Goal: Information Seeking & Learning: Learn about a topic

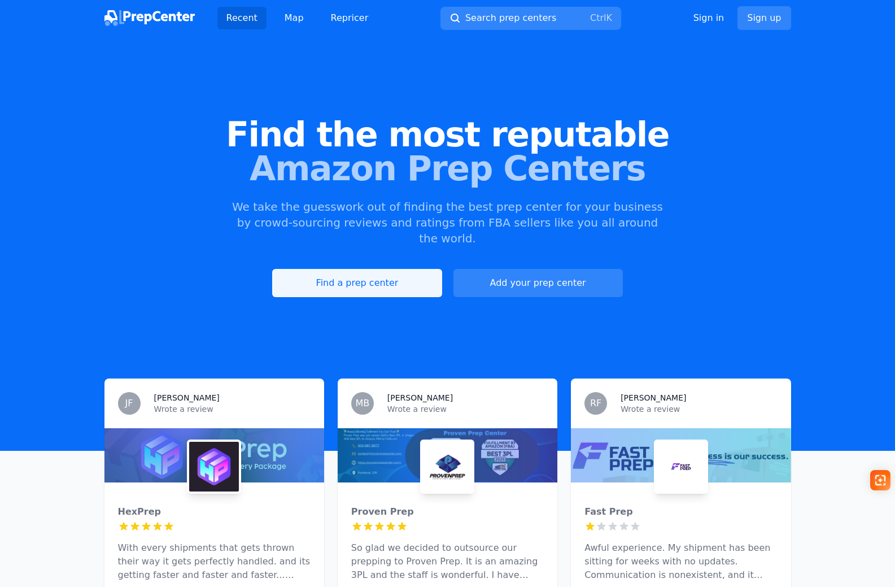
click at [417, 269] on link "Find a prep center" at bounding box center [356, 283] width 169 height 28
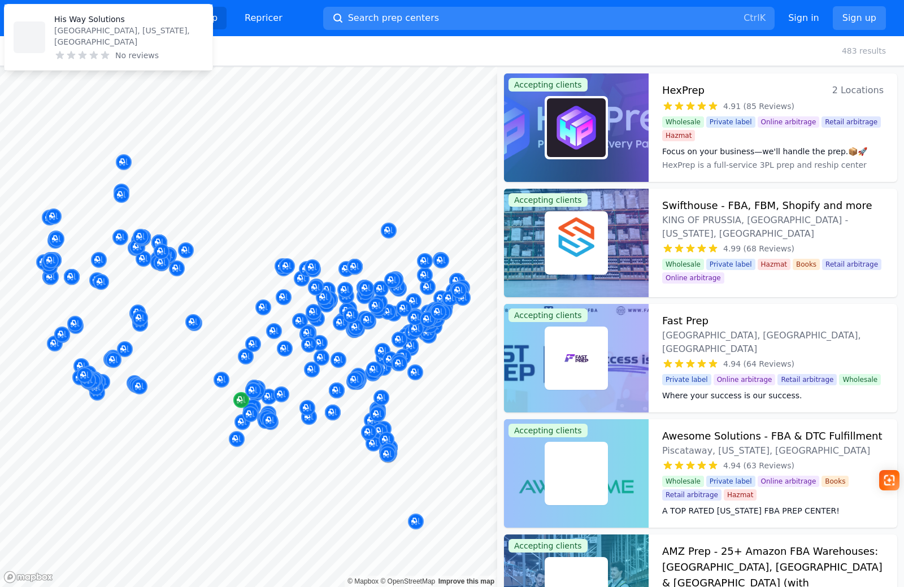
click at [246, 398] on button "Map marker" at bounding box center [253, 390] width 16 height 17
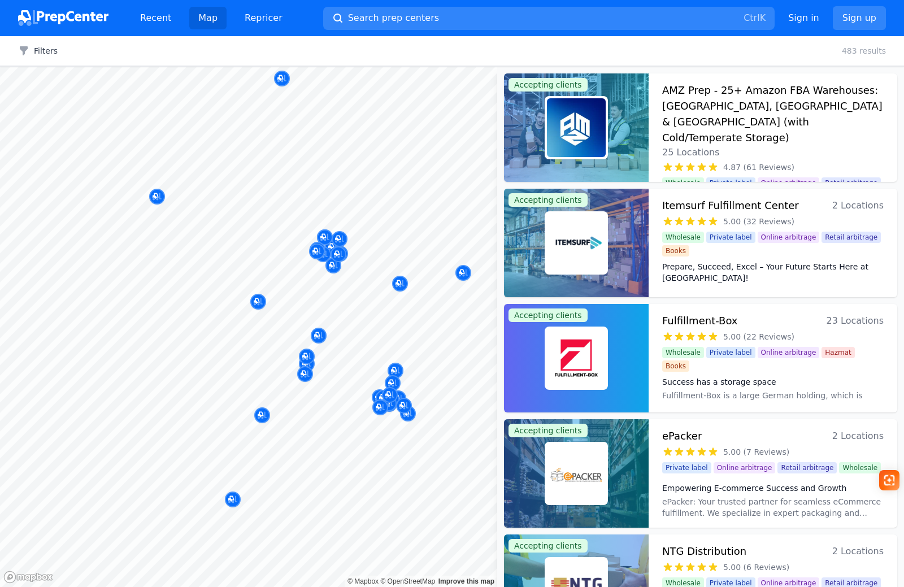
click at [323, 236] on div "Marketplace [GEOGRAPHIC_DATA], [GEOGRAPHIC_DATA]-[GEOGRAPHIC_DATA], [GEOGRAPHIC…" at bounding box center [316, 193] width 217 height 99
click at [642, 122] on div at bounding box center [576, 127] width 145 height 108
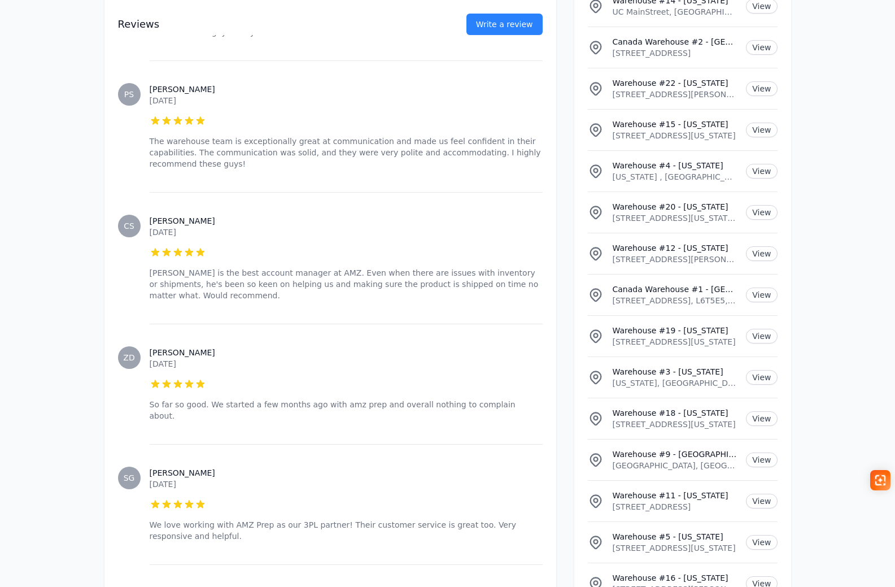
scroll to position [7795, 0]
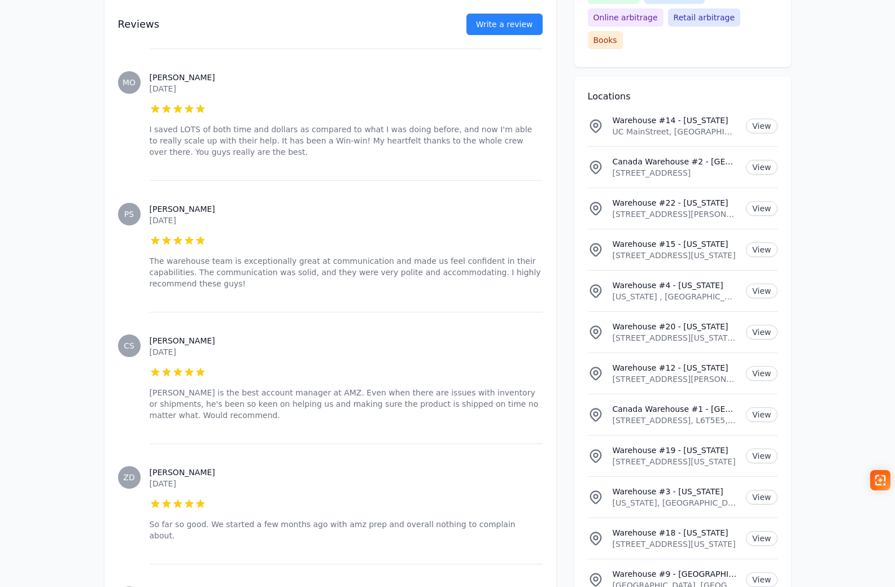
click at [125, 473] on span "ZD" at bounding box center [128, 477] width 11 height 8
click at [164, 467] on h3 "[PERSON_NAME]" at bounding box center [346, 472] width 393 height 11
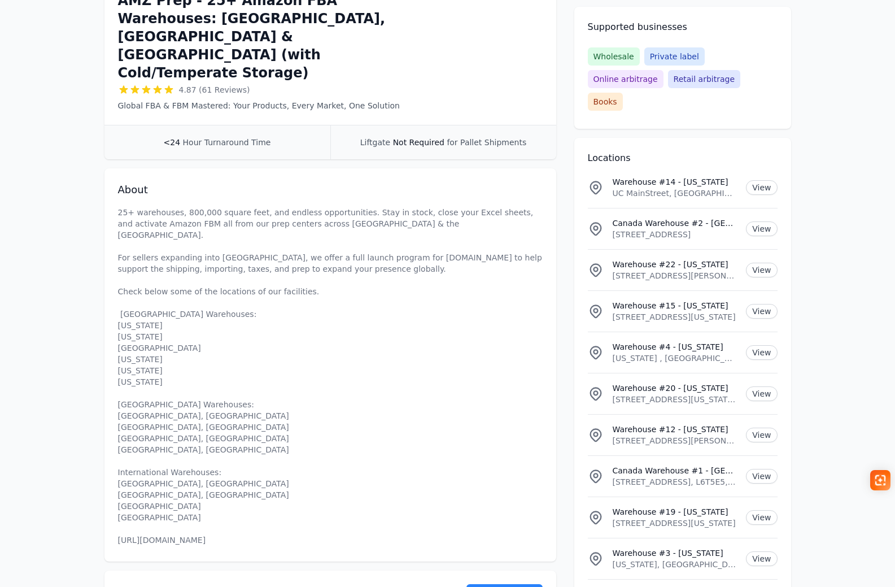
scroll to position [258, 0]
click at [129, 261] on p "25+ warehouses, 800,000 square feet, and endless opportunities. Stay in stock, …" at bounding box center [330, 375] width 425 height 339
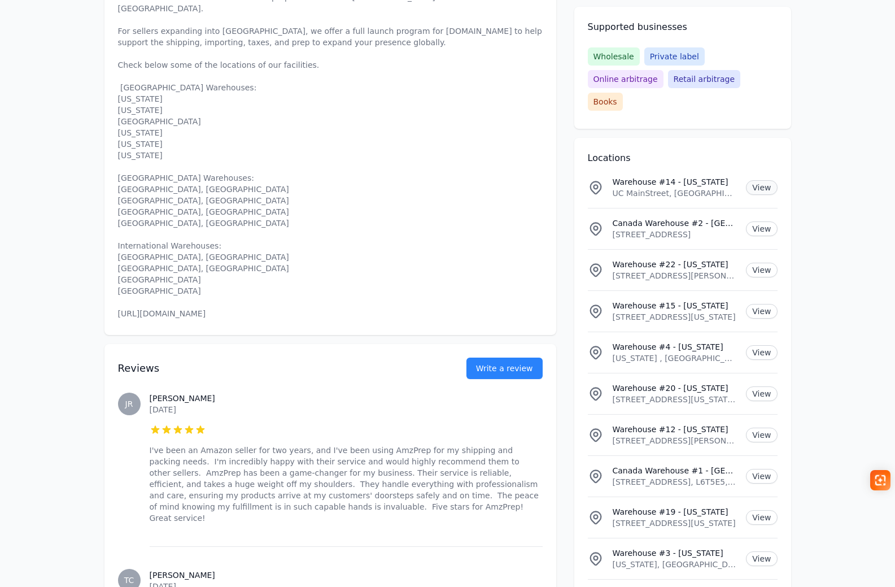
click at [770, 180] on link "View" at bounding box center [761, 187] width 31 height 15
click at [761, 221] on link "View" at bounding box center [761, 228] width 31 height 15
click at [763, 386] on link "View" at bounding box center [761, 393] width 31 height 15
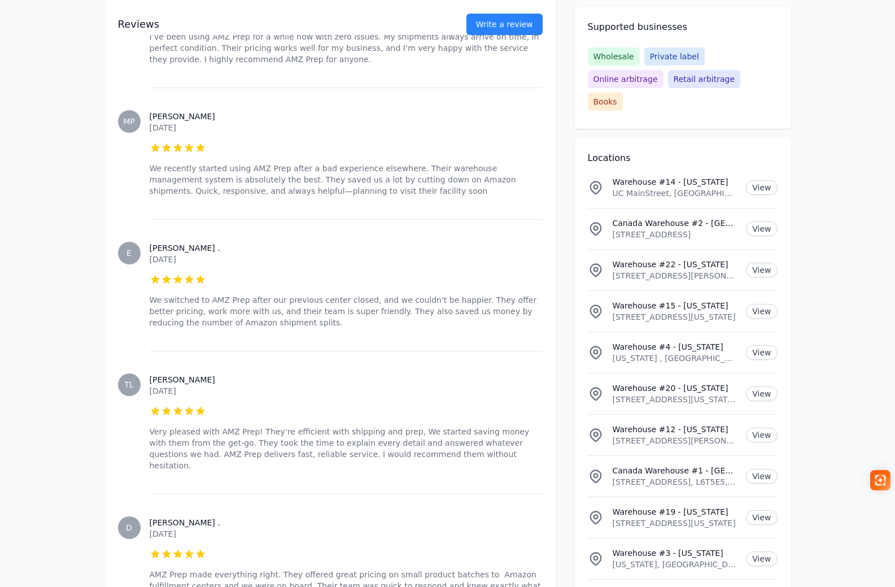
scroll to position [3228, 0]
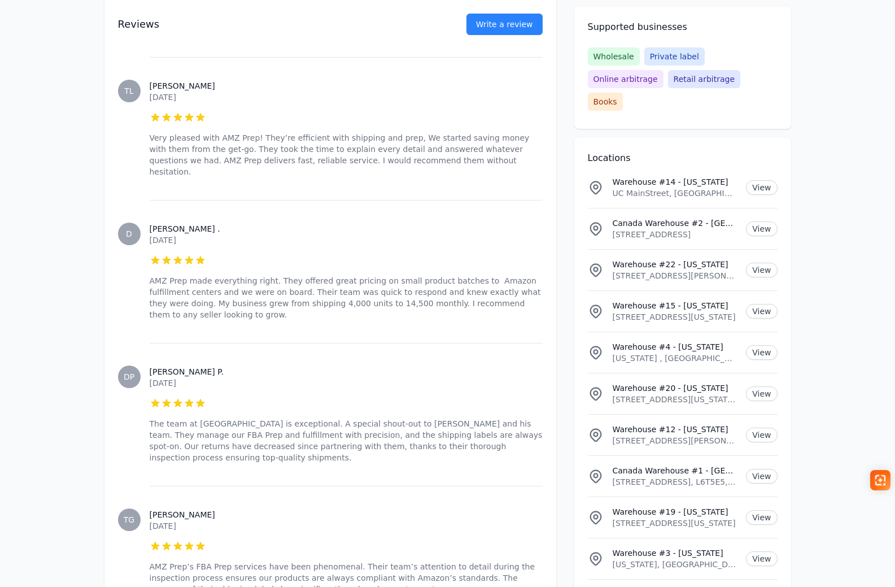
scroll to position [3510, 0]
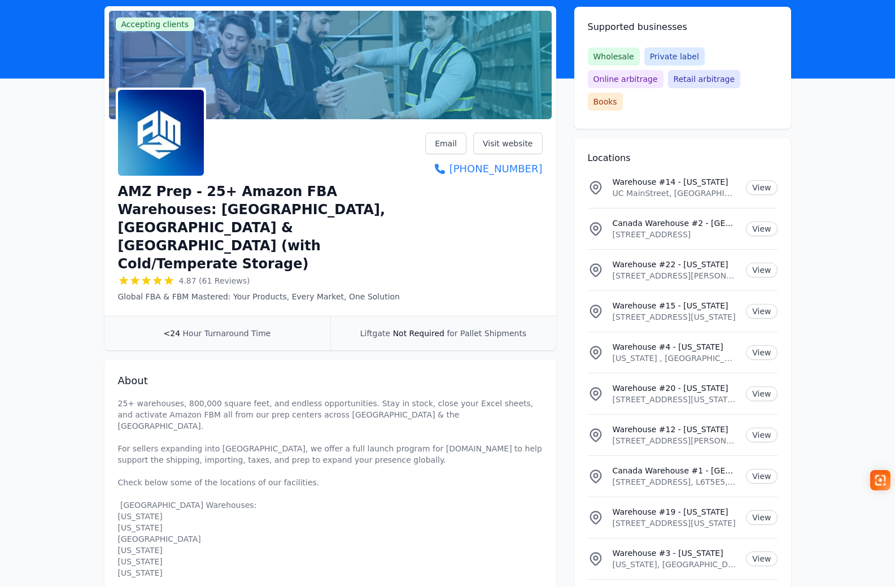
scroll to position [0, 0]
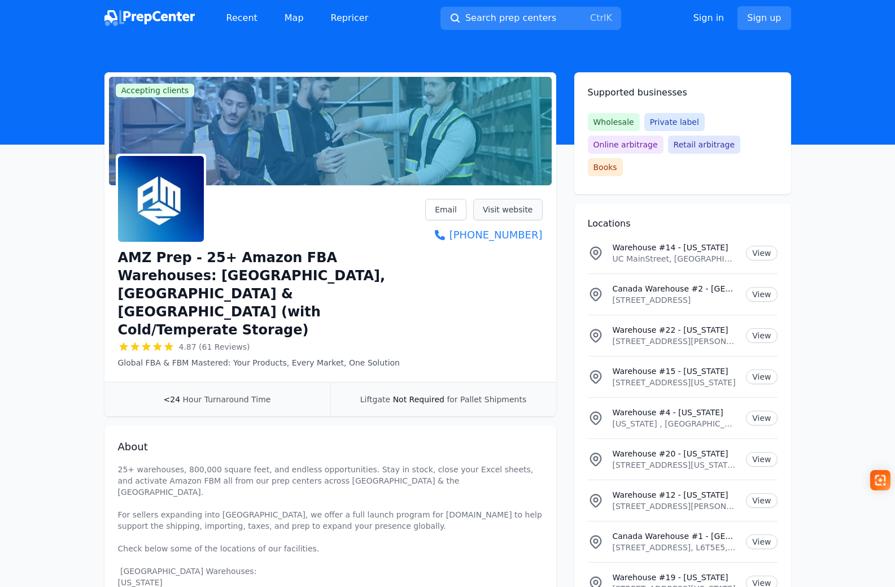
click at [507, 211] on link "Visit website" at bounding box center [507, 209] width 69 height 21
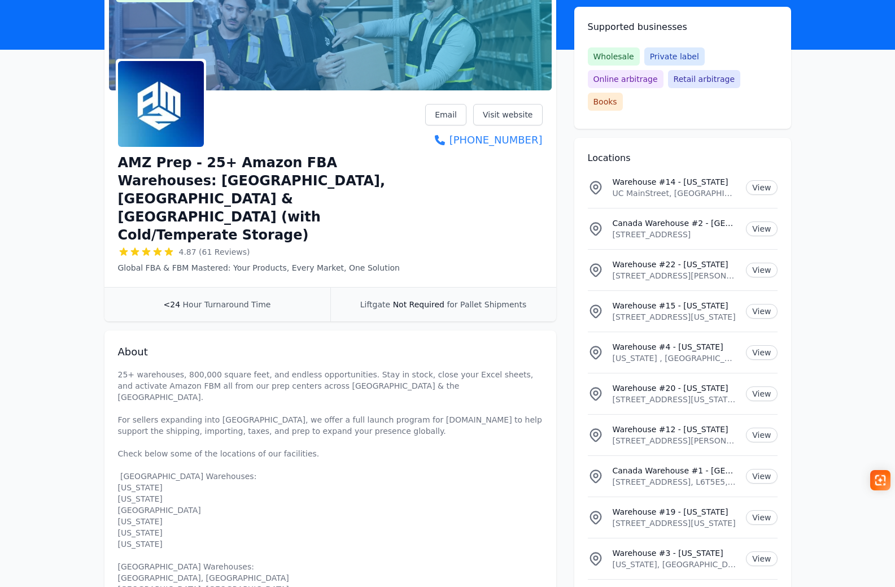
scroll to position [226, 0]
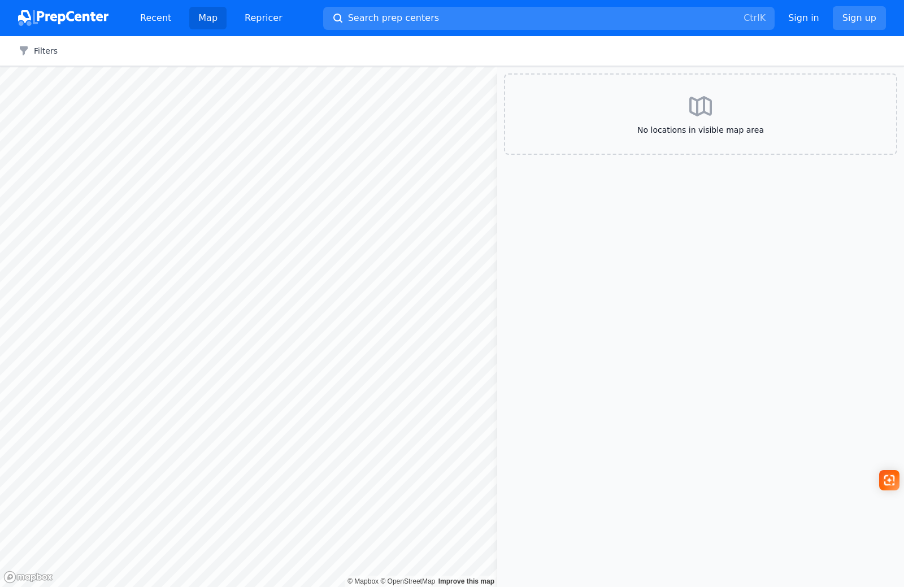
click at [71, 22] on img at bounding box center [63, 18] width 90 height 16
click at [55, 18] on img at bounding box center [63, 18] width 90 height 16
click at [18, 8] on div "Recent Map Repricer Search prep centers Ctrl K Open main menu Sign in Sign up" at bounding box center [452, 18] width 904 height 36
click at [55, 17] on img at bounding box center [63, 18] width 90 height 16
click at [77, 15] on img at bounding box center [63, 18] width 90 height 16
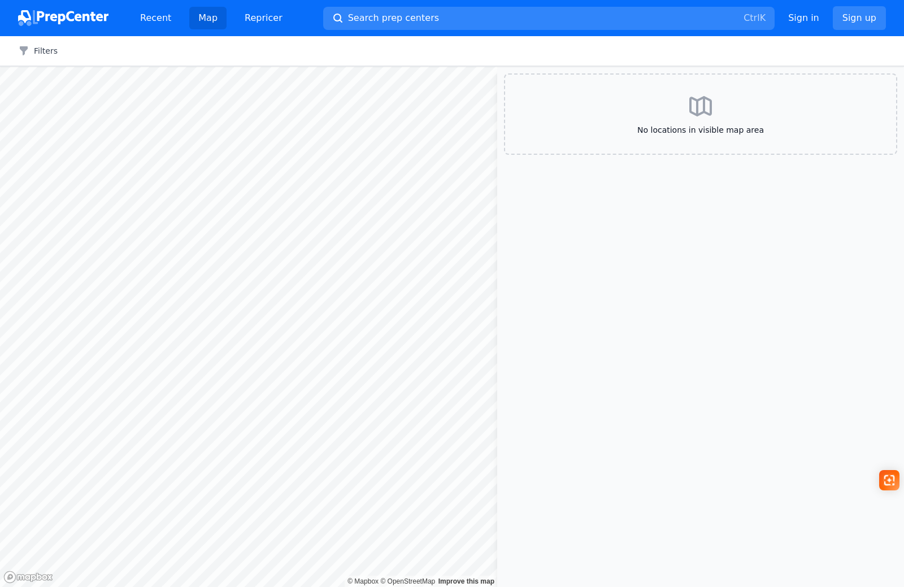
click at [80, 15] on img at bounding box center [63, 18] width 90 height 16
click at [82, 15] on img at bounding box center [63, 18] width 90 height 16
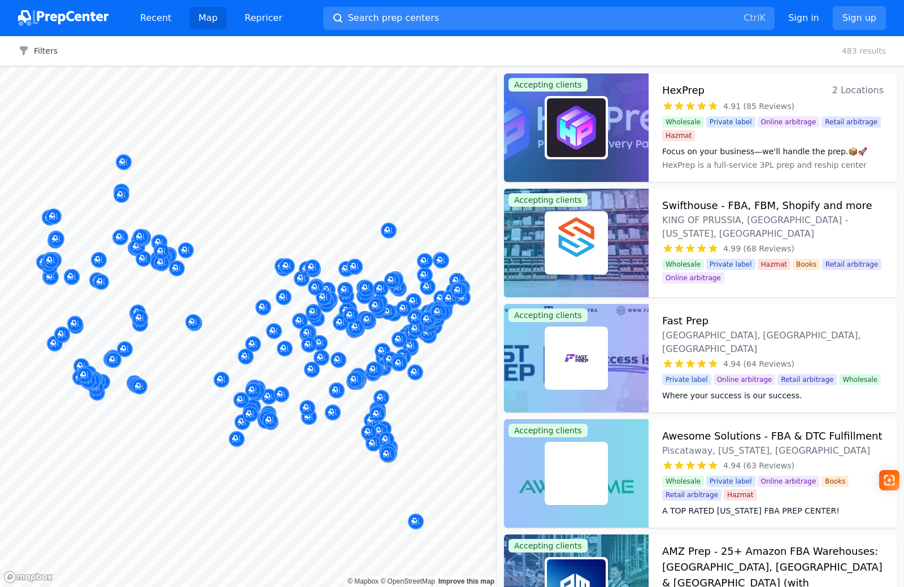
click at [94, 12] on img at bounding box center [63, 18] width 90 height 16
click at [93, 12] on img at bounding box center [63, 18] width 90 height 16
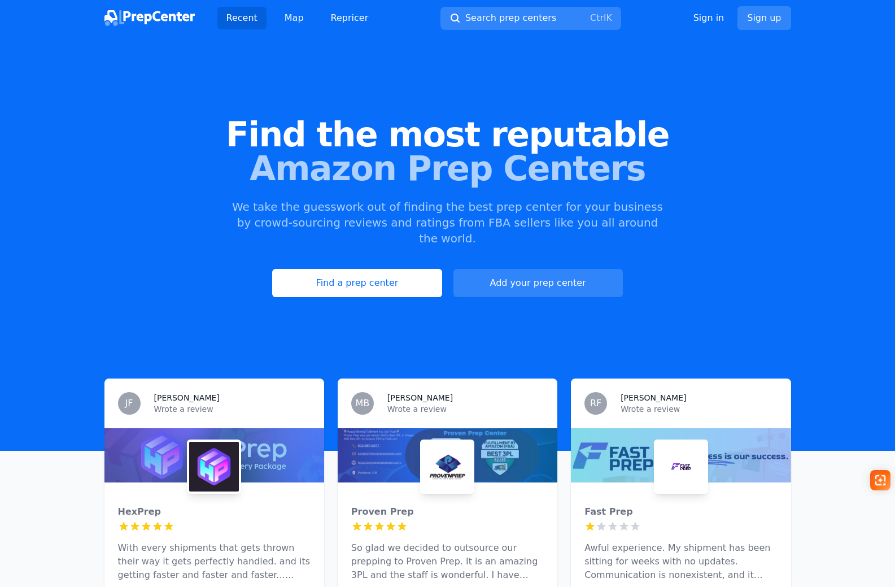
click at [533, 4] on div "Recent Map Repricer Search prep centers Ctrl K Open main menu Sign in Sign up" at bounding box center [448, 18] width 687 height 36
click at [525, 25] on button "Search prep centers Ctrl K" at bounding box center [531, 18] width 181 height 23
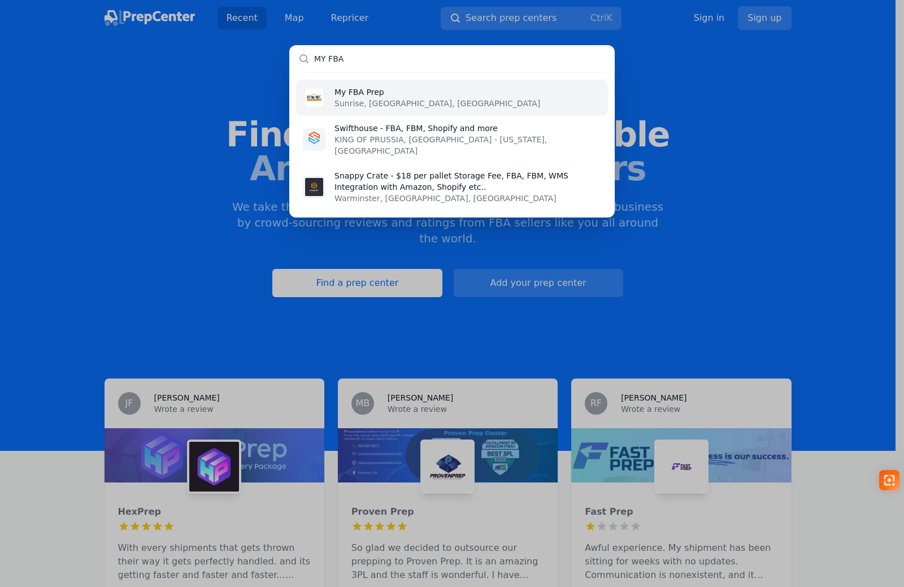
type input "MY FBA"
click at [391, 98] on li "My FBA Prep Sunrise, [GEOGRAPHIC_DATA], [GEOGRAPHIC_DATA]" at bounding box center [452, 98] width 312 height 36
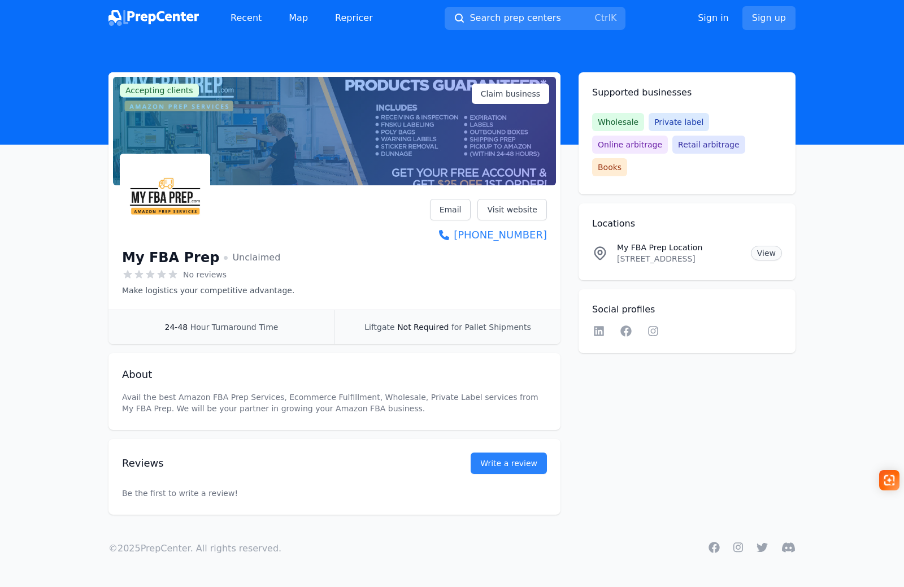
click at [767, 246] on link "View" at bounding box center [766, 253] width 31 height 15
click at [512, 14] on span "Search prep centers" at bounding box center [514, 18] width 91 height 14
